Goal: Obtain resource: Download file/media

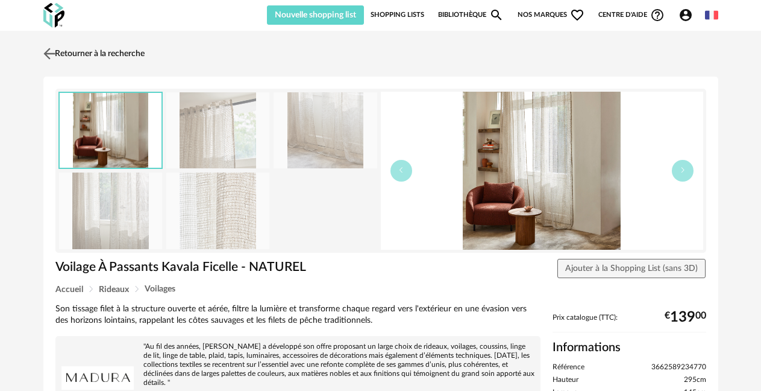
click at [99, 59] on link "Retourner à la recherche" at bounding box center [92, 53] width 104 height 27
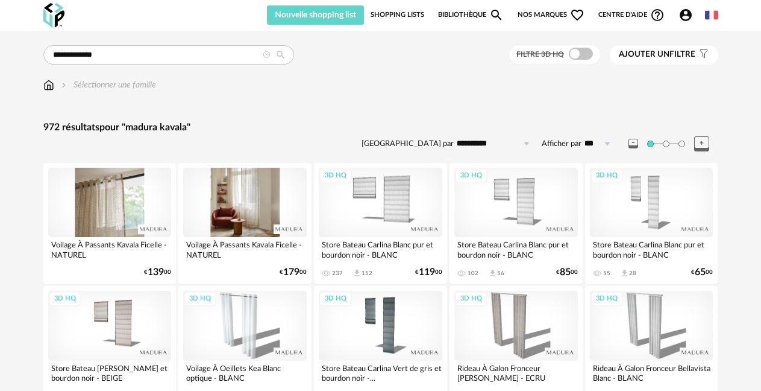
click at [93, 184] on div at bounding box center [110, 202] width 124 height 69
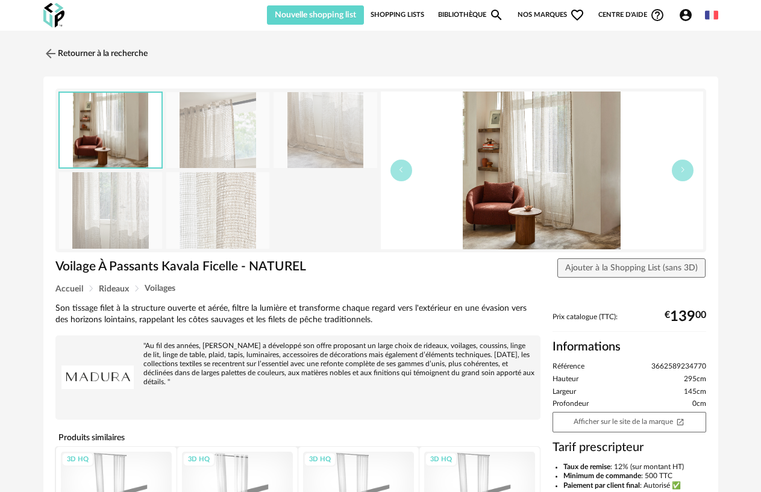
click at [135, 128] on img at bounding box center [111, 130] width 102 height 75
click at [81, 49] on link "Retourner à la recherche" at bounding box center [92, 53] width 104 height 27
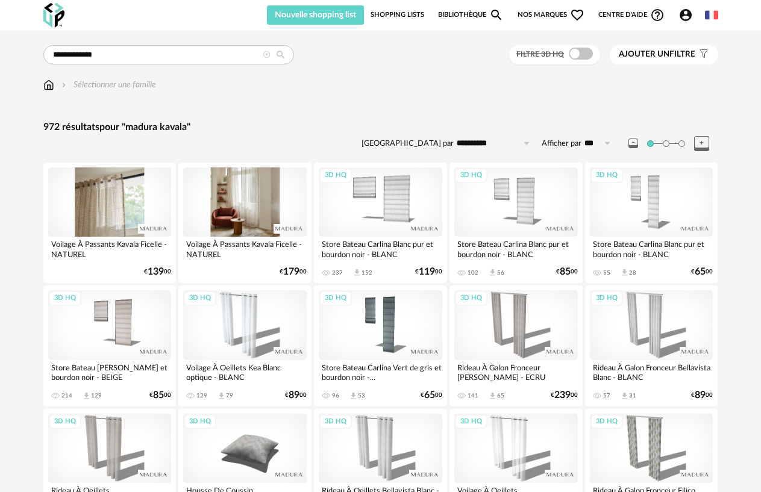
click at [123, 199] on div at bounding box center [110, 202] width 124 height 69
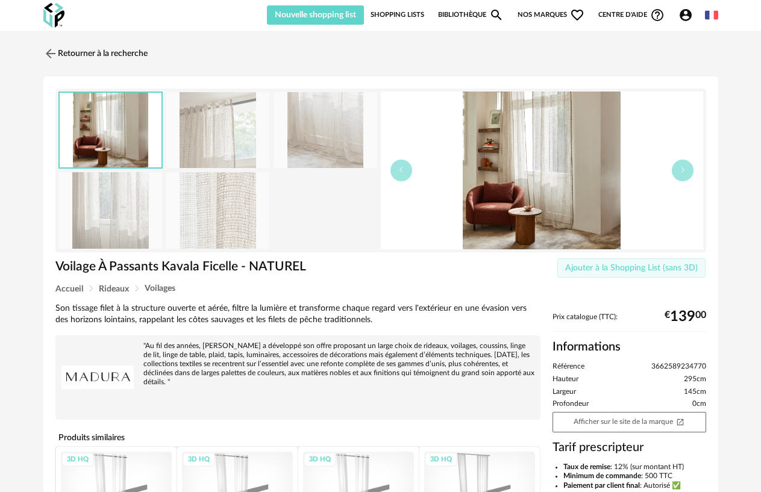
click at [641, 271] on span "Ajouter à la Shopping List (sans 3D)" at bounding box center [631, 268] width 133 height 8
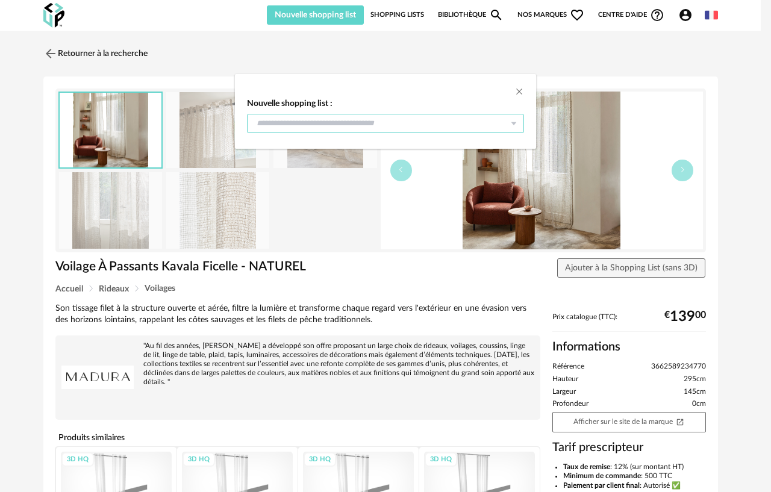
click at [484, 125] on input "dialog" at bounding box center [385, 123] width 277 height 19
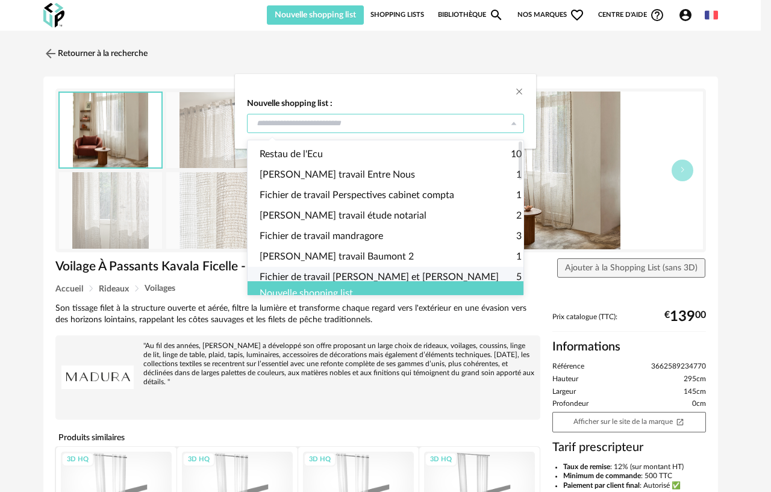
click at [348, 282] on div "Nouvelle shopping list" at bounding box center [391, 293] width 286 height 24
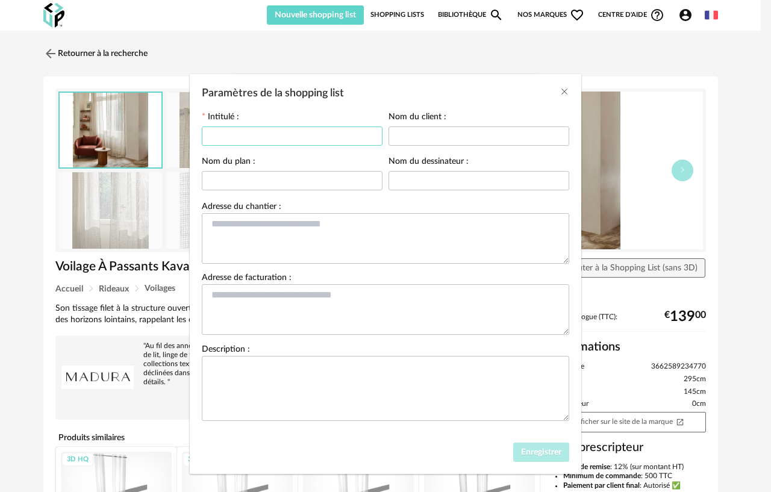
click at [304, 131] on input "Paramètres de la shopping list" at bounding box center [292, 136] width 181 height 19
type input "**********"
click at [534, 390] on span "Enregistrer" at bounding box center [541, 452] width 40 height 8
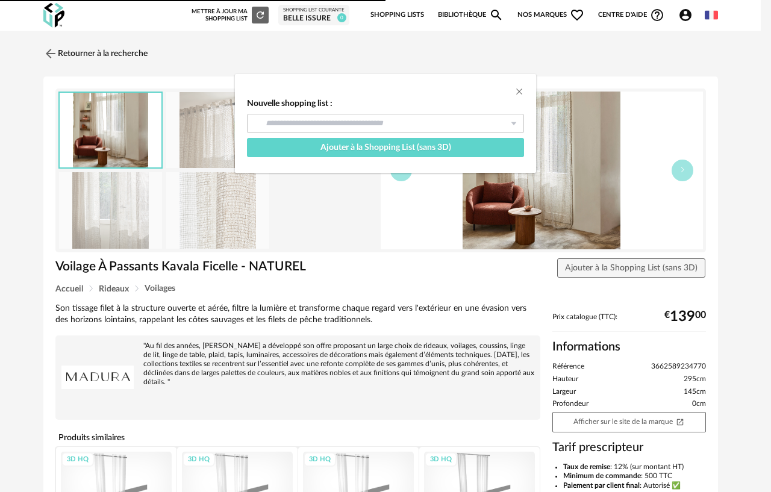
type input "**********"
click at [525, 86] on div "dialog" at bounding box center [385, 83] width 301 height 18
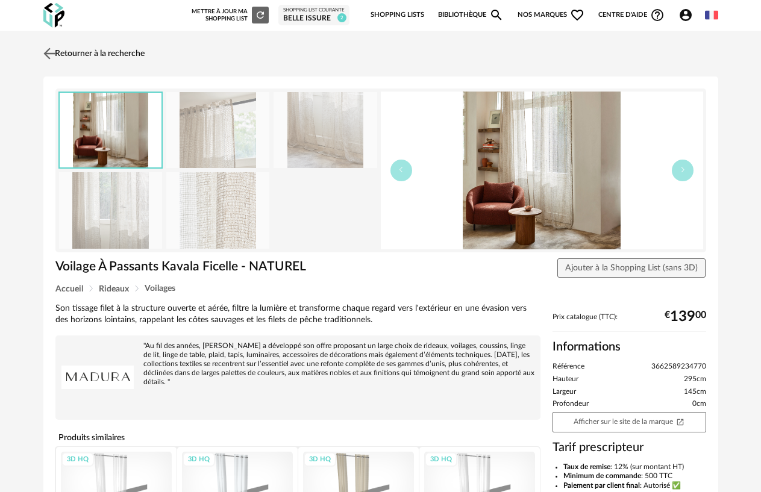
click at [105, 51] on link "Retourner à la recherche" at bounding box center [92, 53] width 104 height 27
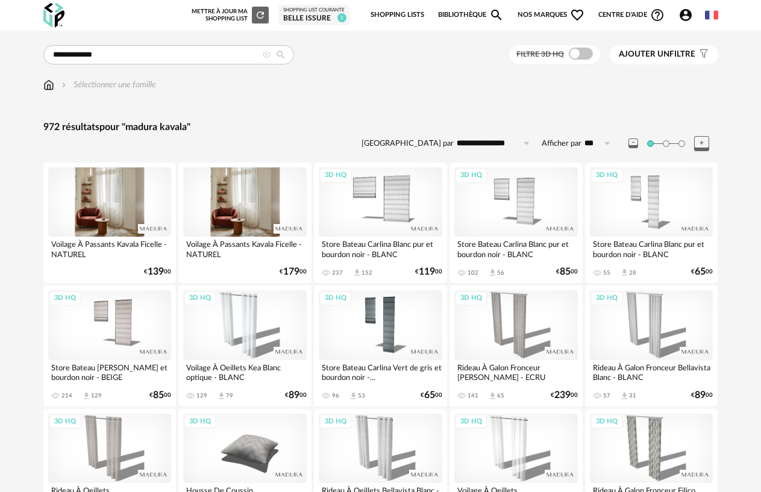
click at [280, 55] on icon at bounding box center [281, 54] width 20 height 11
type input "**********"
click at [115, 192] on div at bounding box center [110, 202] width 124 height 69
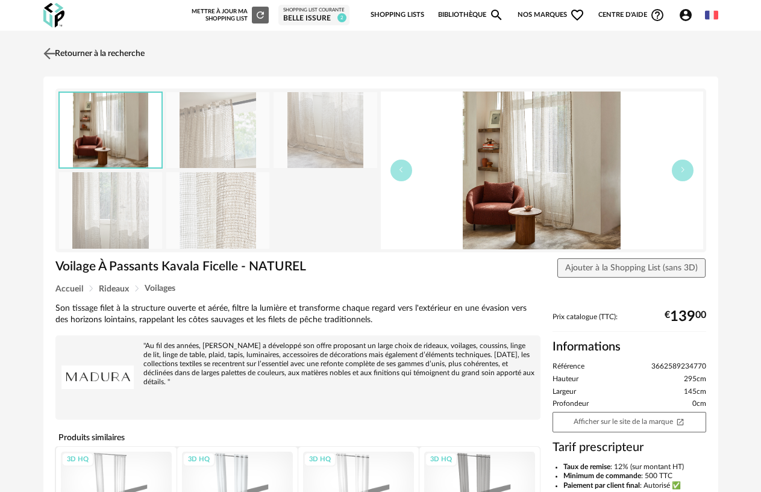
click at [125, 51] on link "Retourner à la recherche" at bounding box center [92, 53] width 104 height 27
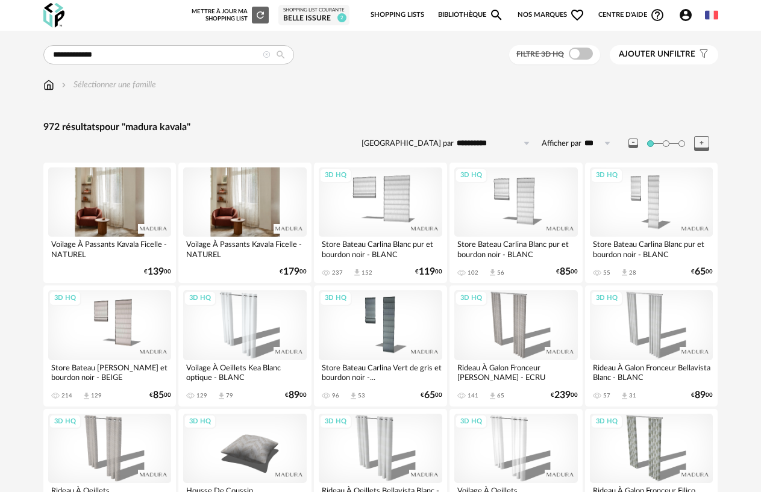
click at [55, 16] on img at bounding box center [53, 15] width 21 height 25
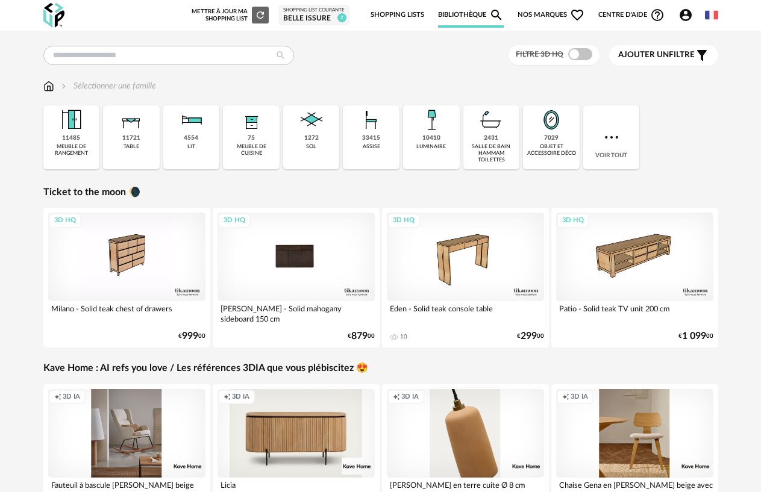
click at [283, 275] on div "3D HQ" at bounding box center [296, 257] width 157 height 89
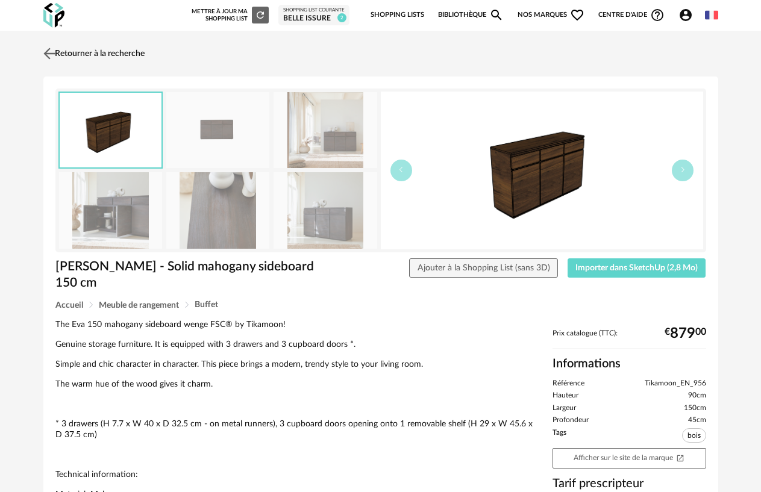
click at [50, 54] on img at bounding box center [48, 53] width 17 height 17
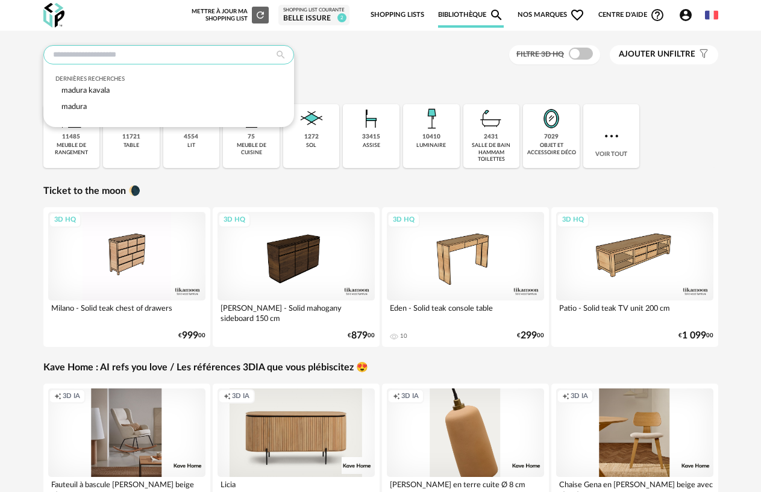
click at [145, 56] on input "text" at bounding box center [168, 54] width 251 height 19
click at [131, 86] on div "madura kavala" at bounding box center [168, 91] width 227 height 16
type input "**********"
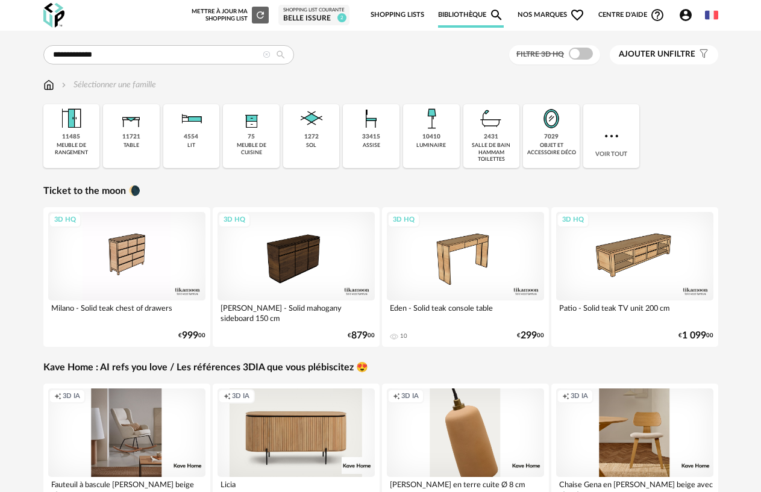
click at [281, 52] on icon at bounding box center [281, 54] width 20 height 11
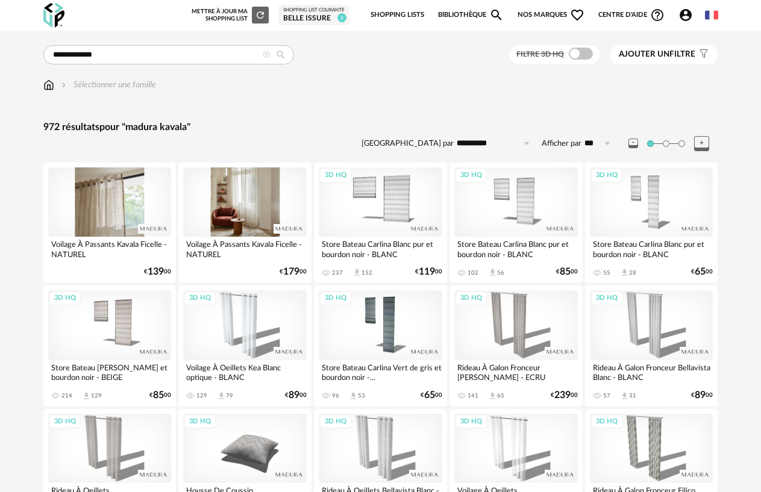
click at [110, 210] on div at bounding box center [110, 202] width 124 height 69
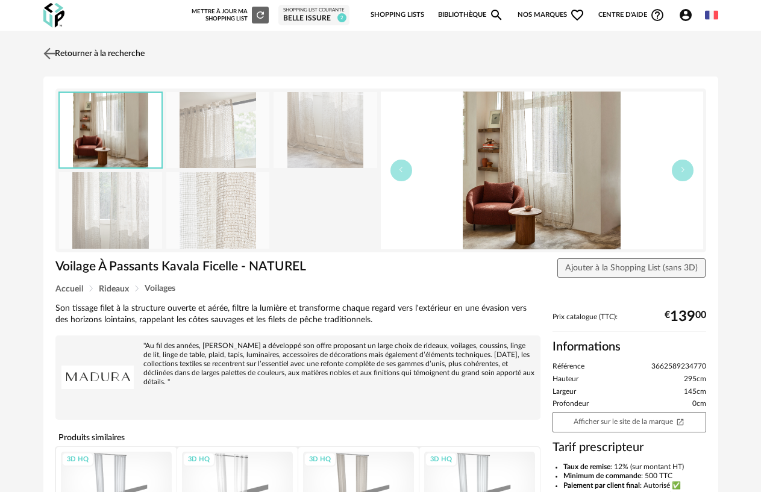
click at [83, 52] on link "Retourner à la recherche" at bounding box center [92, 53] width 104 height 27
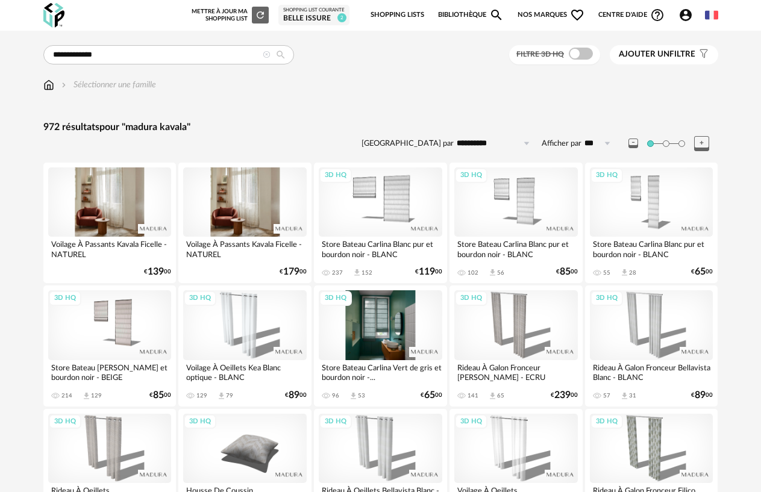
click at [391, 318] on div "3D HQ" at bounding box center [381, 324] width 124 height 69
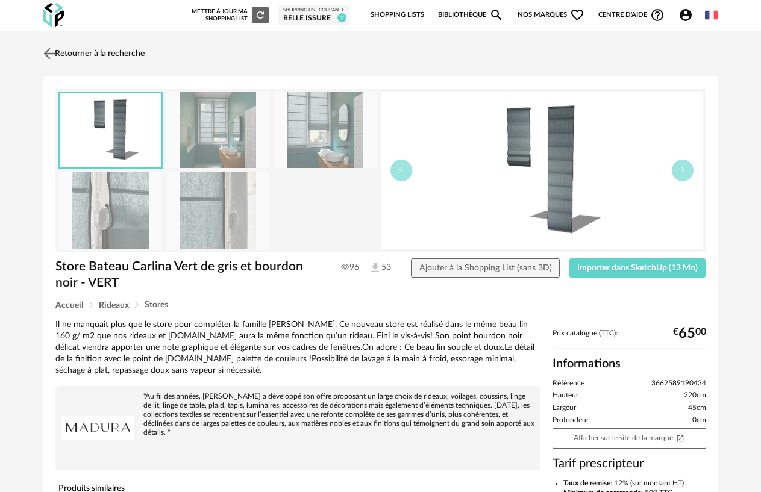
click at [45, 56] on img at bounding box center [48, 53] width 17 height 17
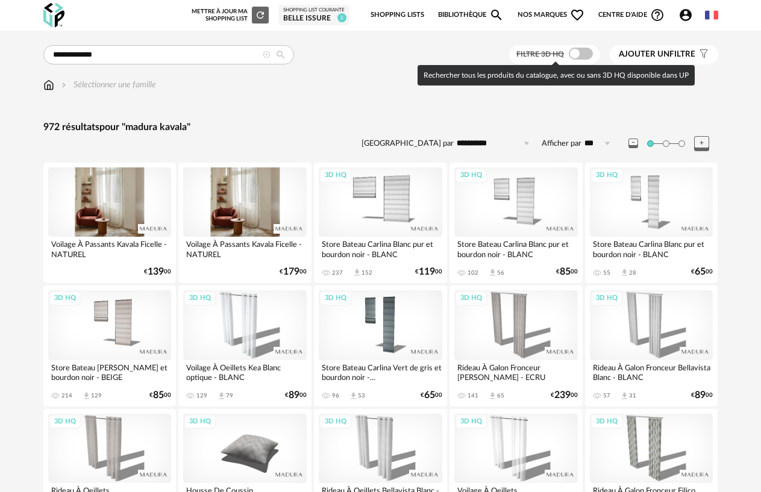
click at [585, 49] on span at bounding box center [581, 54] width 24 height 12
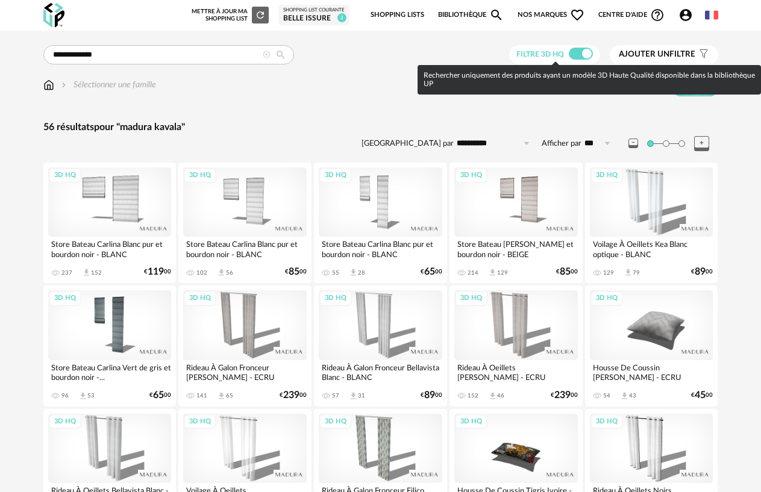
click at [569, 52] on span at bounding box center [581, 54] width 24 height 12
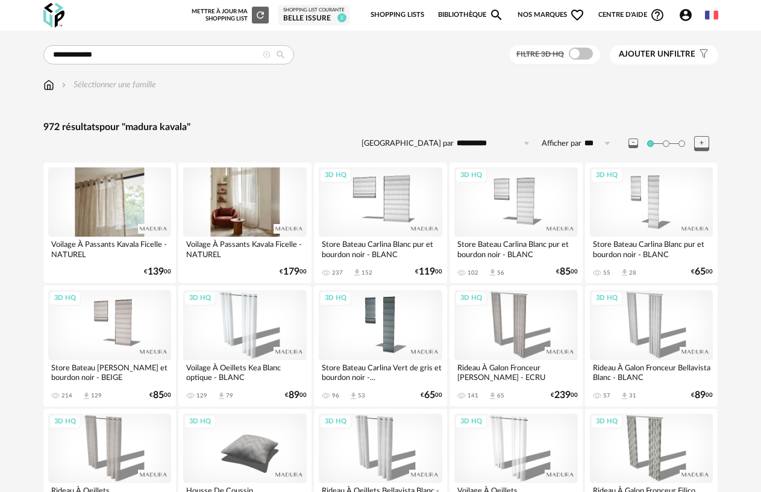
click at [111, 190] on div at bounding box center [110, 202] width 124 height 69
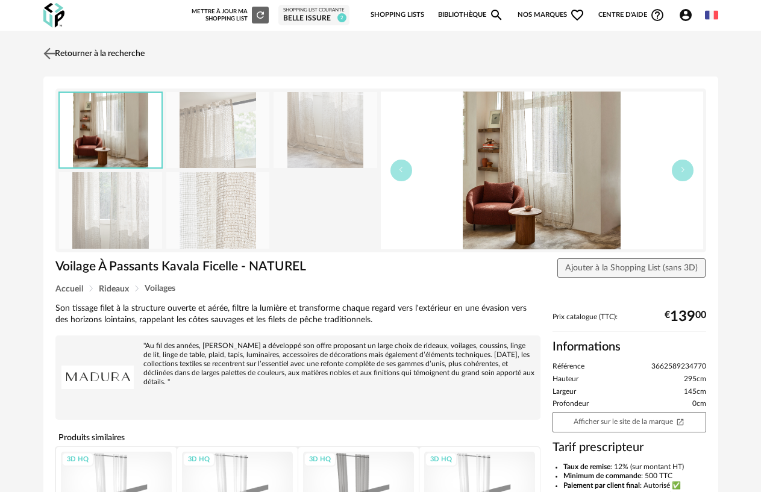
click at [46, 52] on img at bounding box center [48, 53] width 17 height 17
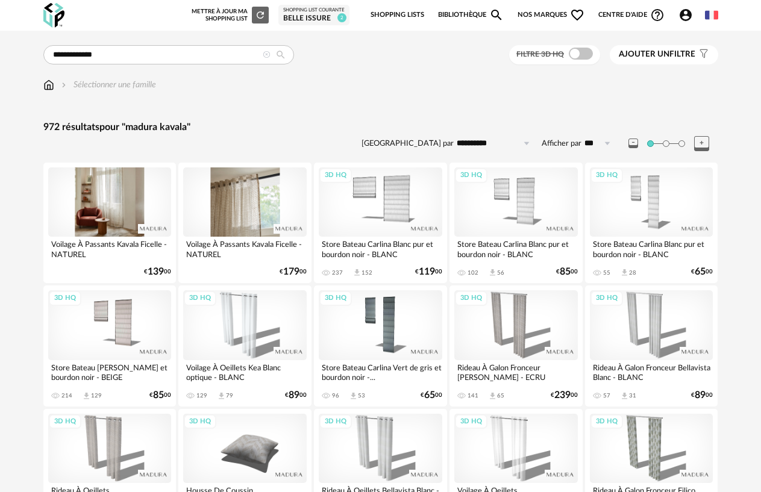
click at [240, 198] on div at bounding box center [245, 202] width 124 height 69
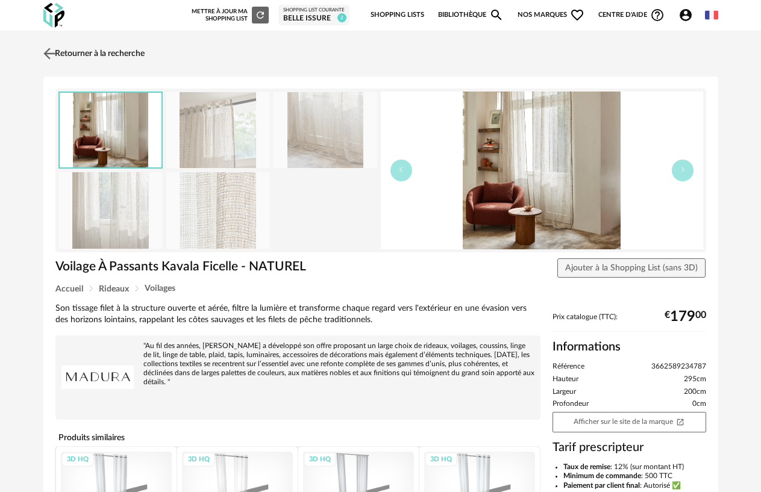
click at [57, 58] on img at bounding box center [48, 53] width 17 height 17
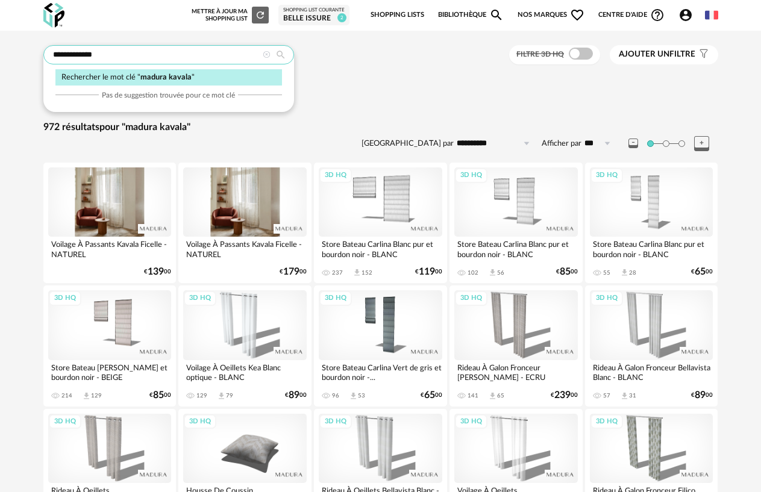
drag, startPoint x: 122, startPoint y: 57, endPoint x: 83, endPoint y: 58, distance: 39.8
click at [83, 58] on input "**********" at bounding box center [168, 54] width 251 height 19
type input "**********"
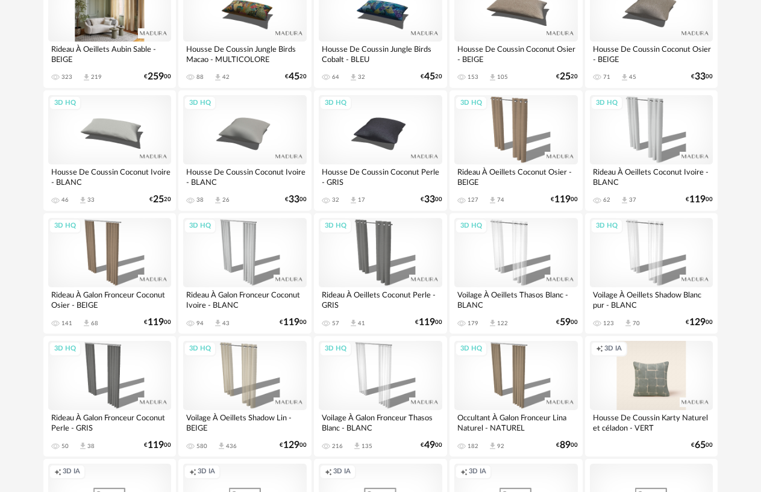
scroll to position [1808, 0]
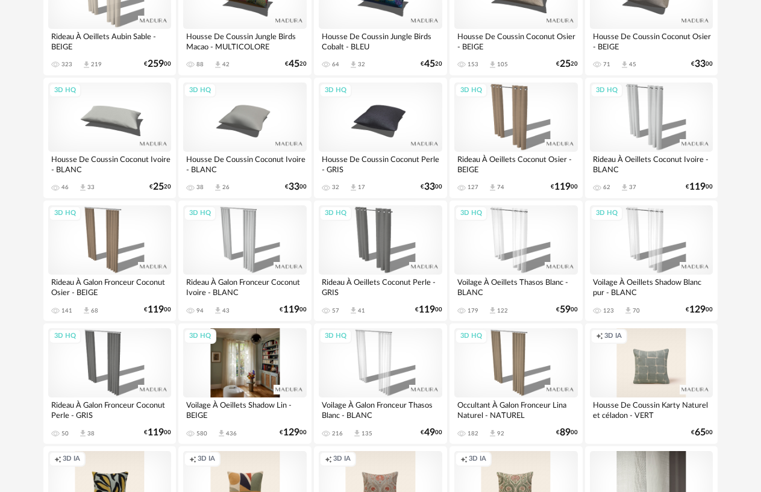
click at [233, 365] on div "3D HQ" at bounding box center [245, 362] width 124 height 69
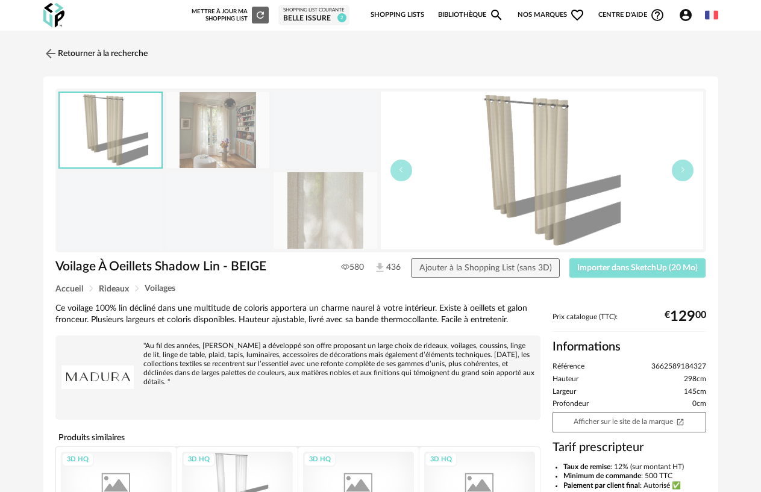
click at [591, 271] on span "Importer dans SketchUp (20 Mo)" at bounding box center [637, 268] width 121 height 8
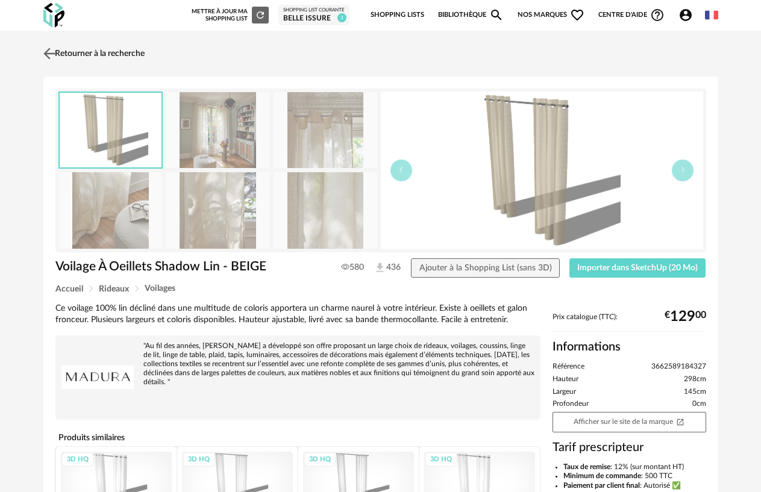
click at [65, 58] on link "Retourner à la recherche" at bounding box center [92, 53] width 104 height 27
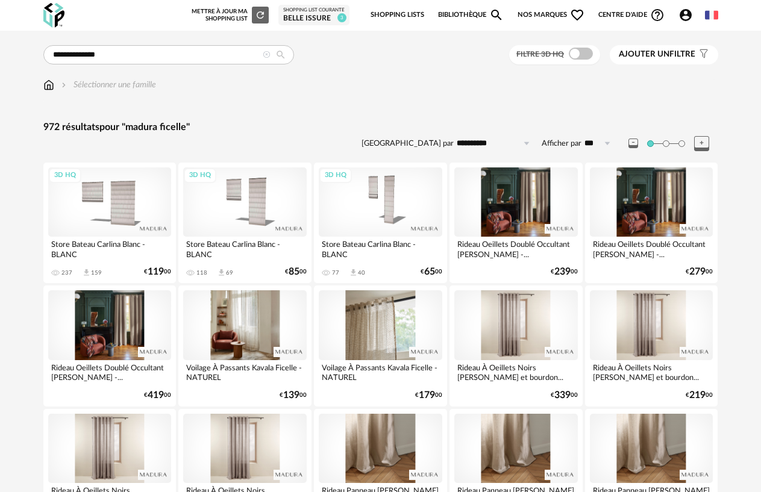
click at [376, 328] on div at bounding box center [381, 324] width 124 height 69
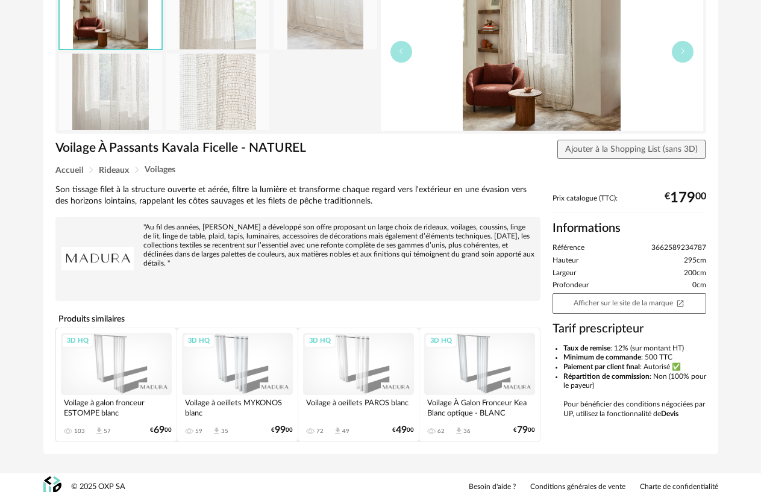
scroll to position [127, 0]
